Goal: Transaction & Acquisition: Obtain resource

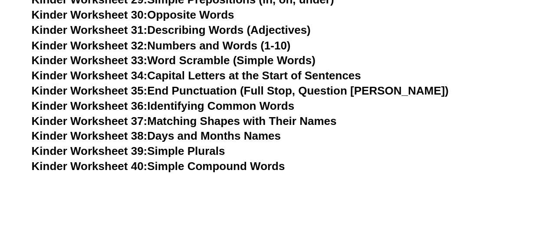
scroll to position [789, 0]
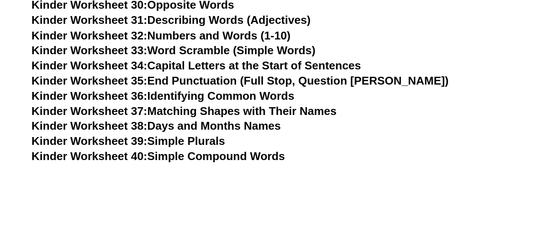
click at [205, 142] on link "Kinder Worksheet 39: Simple Plurals" at bounding box center [128, 140] width 193 height 13
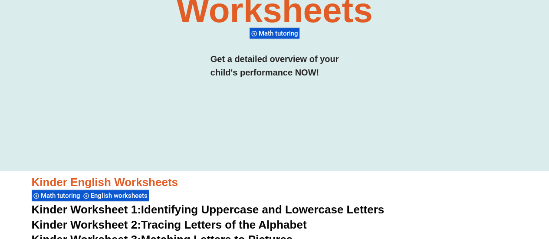
scroll to position [147, 0]
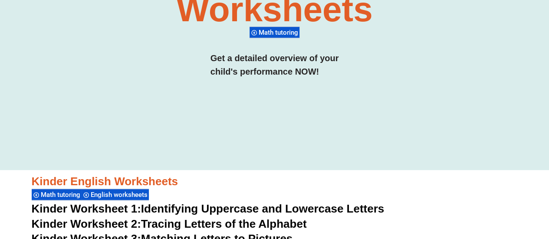
click at [281, 33] on span "Math tutoring" at bounding box center [279, 33] width 42 height 8
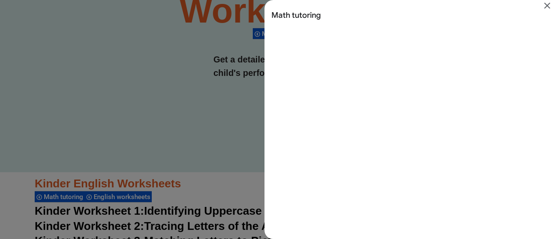
scroll to position [0, 0]
click at [547, 5] on icon "Close" at bounding box center [547, 6] width 6 height 6
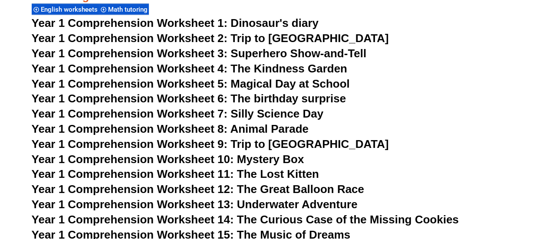
scroll to position [1115, 0]
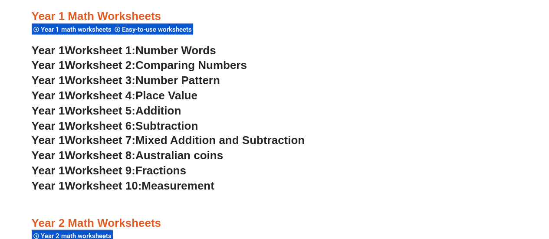
scroll to position [816, 0]
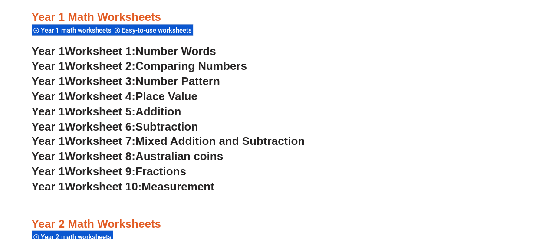
click at [203, 56] on span "Number Words" at bounding box center [175, 50] width 81 height 13
click at [213, 86] on span "Number Pattern" at bounding box center [177, 80] width 85 height 13
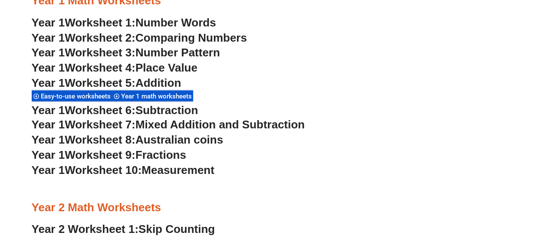
scroll to position [830, 0]
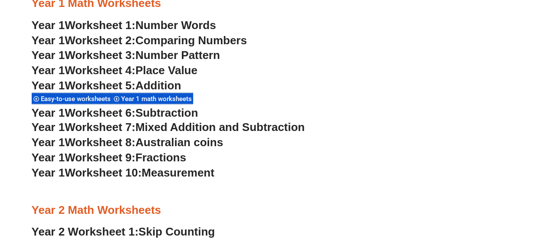
click at [173, 84] on span "Addition" at bounding box center [158, 85] width 46 height 13
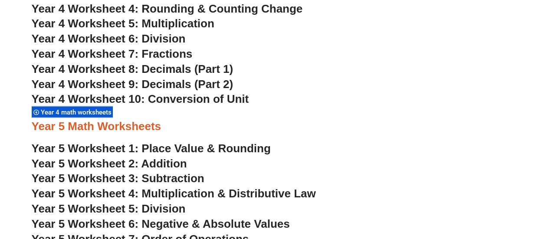
scroll to position [832, 0]
